Goal: Task Accomplishment & Management: Use online tool/utility

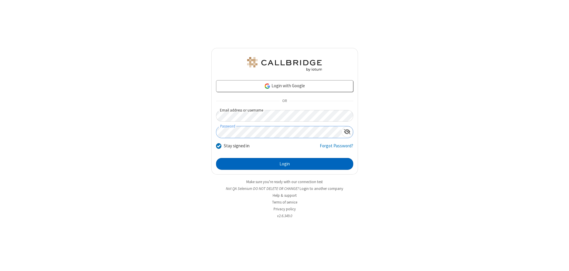
click at [285, 164] on button "Login" at bounding box center [284, 164] width 137 height 12
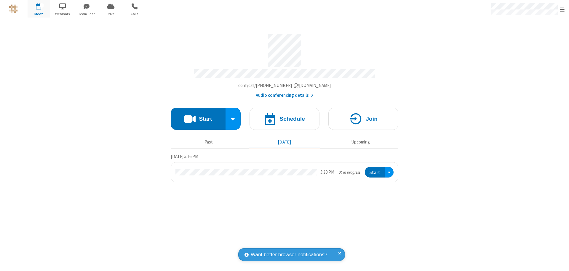
click at [562, 9] on span "Open menu" at bounding box center [562, 10] width 5 height 6
click at [111, 14] on span "Drive" at bounding box center [111, 13] width 22 height 5
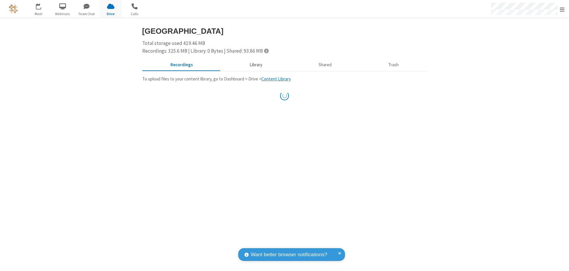
click at [255, 65] on button "Library" at bounding box center [255, 65] width 69 height 11
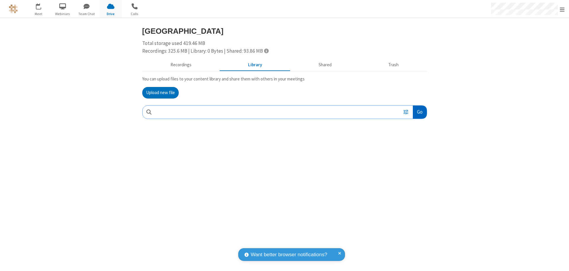
click at [419, 112] on button "Go" at bounding box center [420, 112] width 14 height 13
click at [160, 93] on button "Upload new file" at bounding box center [160, 93] width 36 height 12
